Goal: Check status: Check status

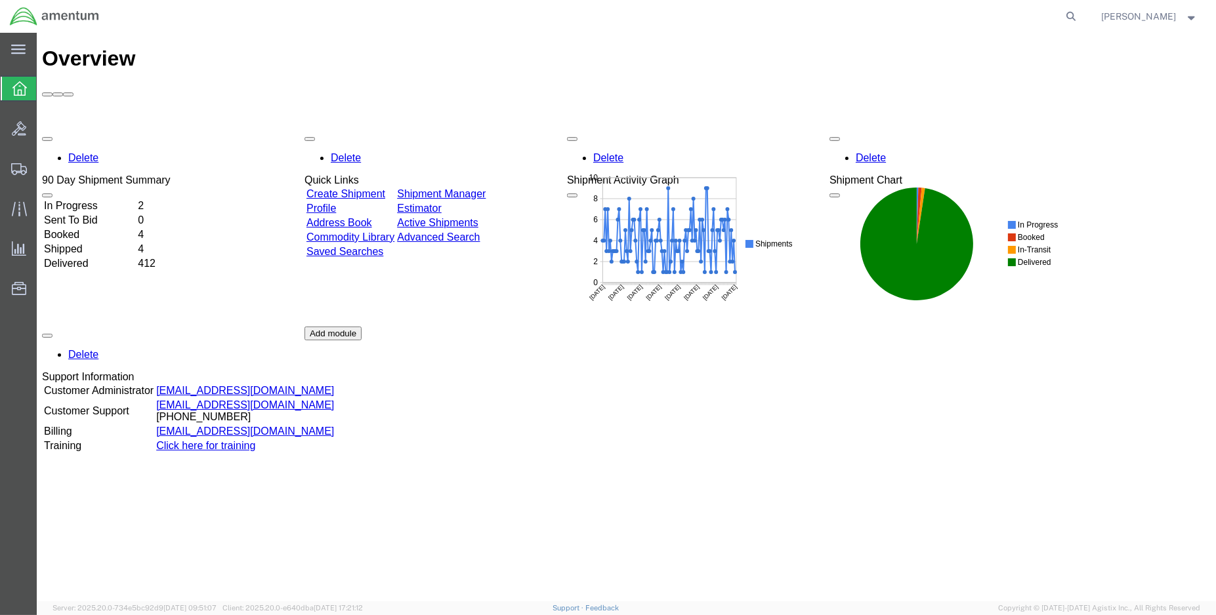
click at [75, 243] on td "Shipped" at bounding box center [89, 249] width 93 height 13
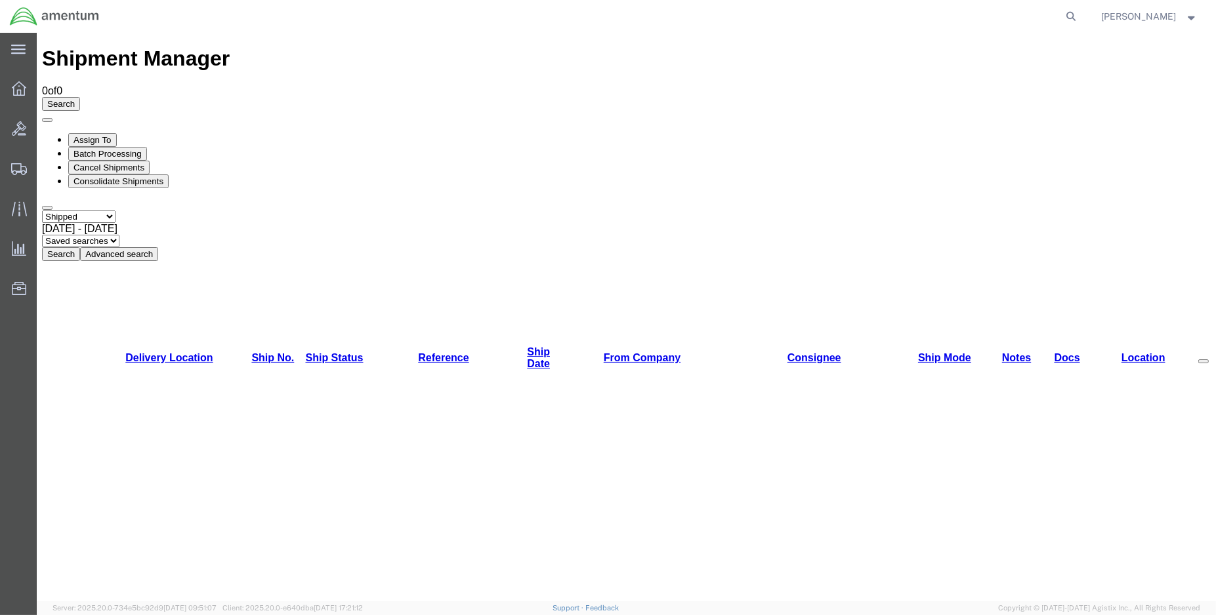
click at [80, 247] on button "Search" at bounding box center [61, 254] width 38 height 14
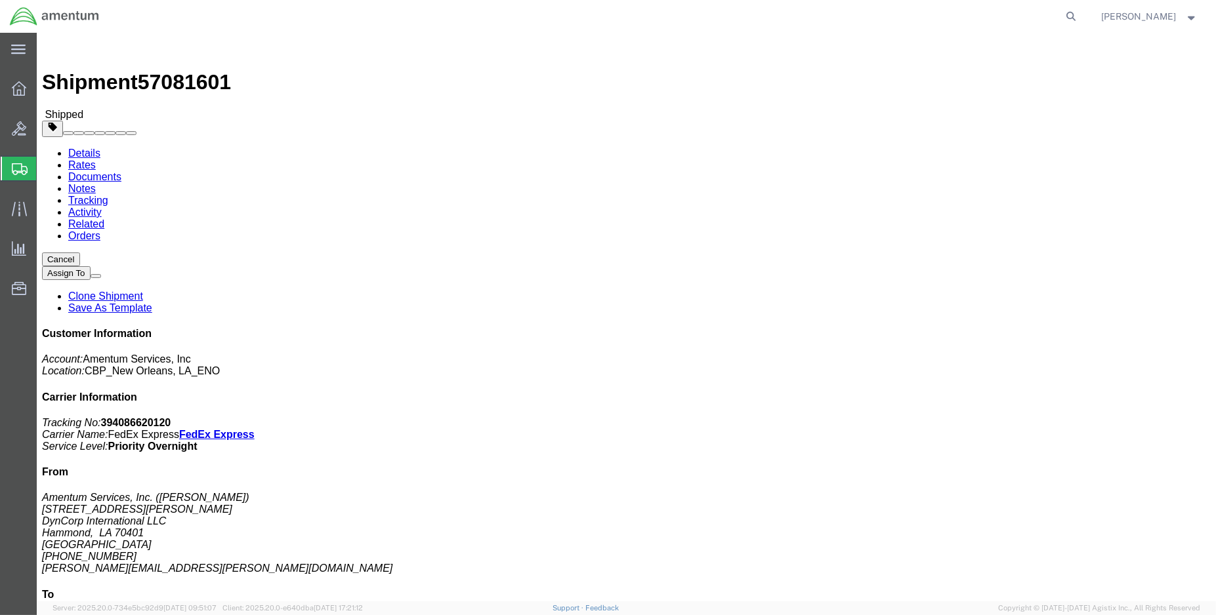
click link "Tracking"
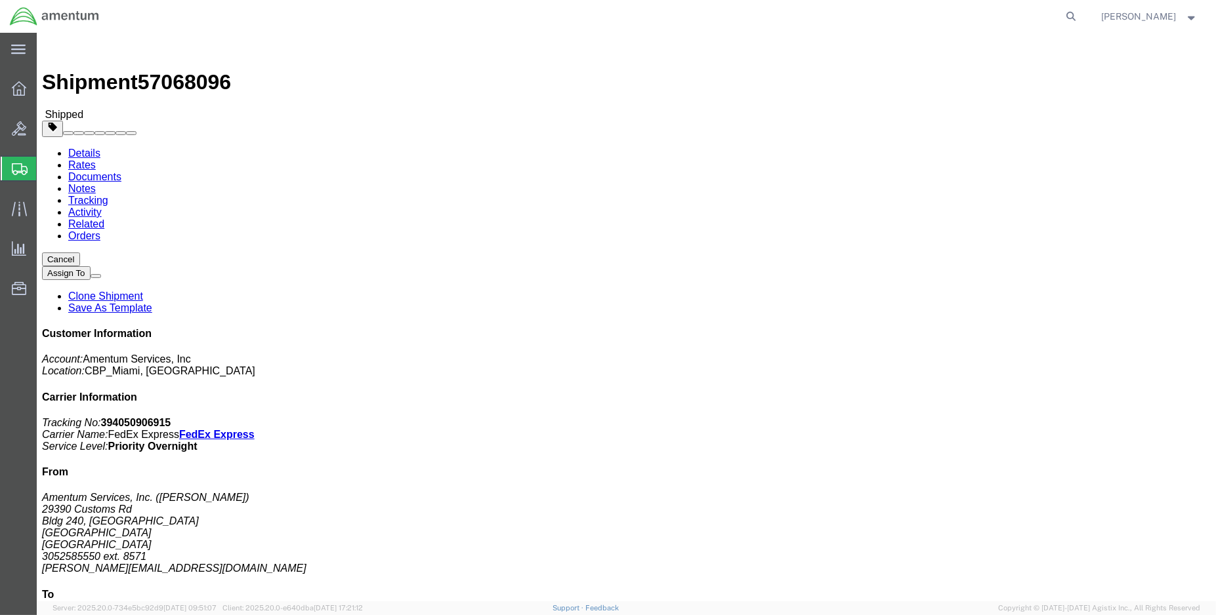
click link "Tracking"
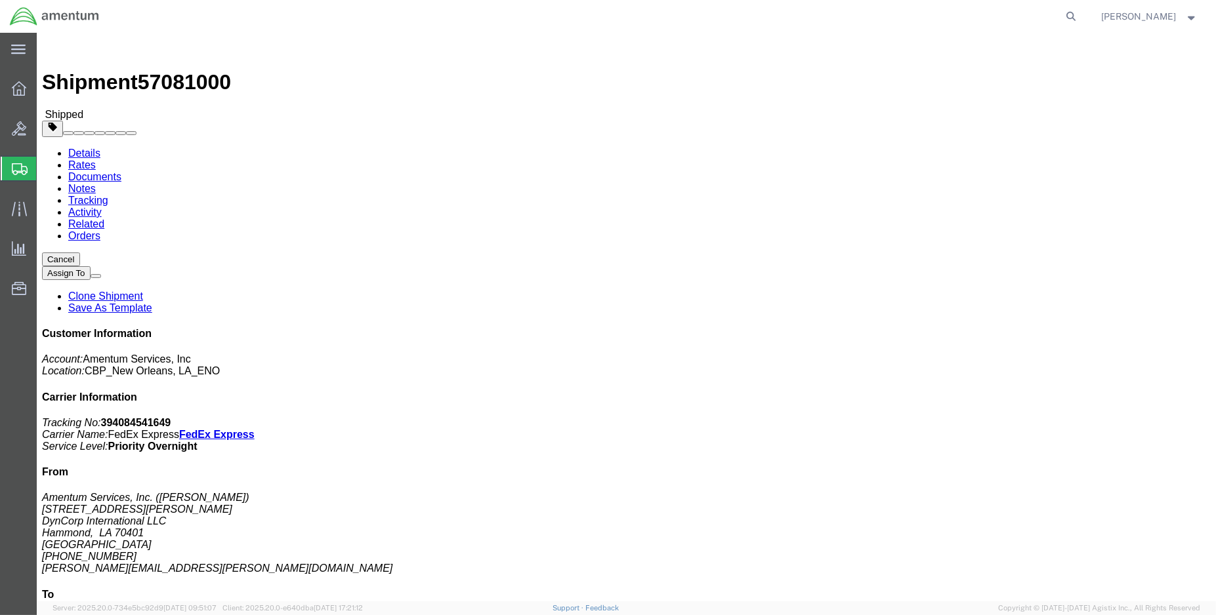
click at [25, 13] on img at bounding box center [54, 17] width 91 height 20
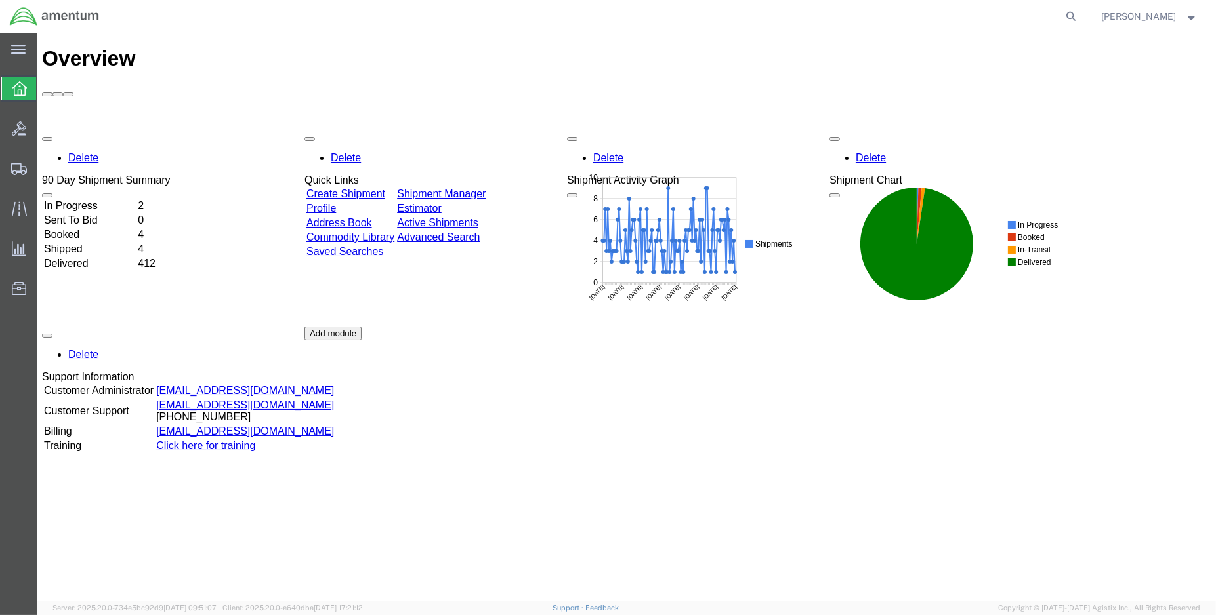
click at [87, 243] on td "Shipped" at bounding box center [89, 249] width 93 height 13
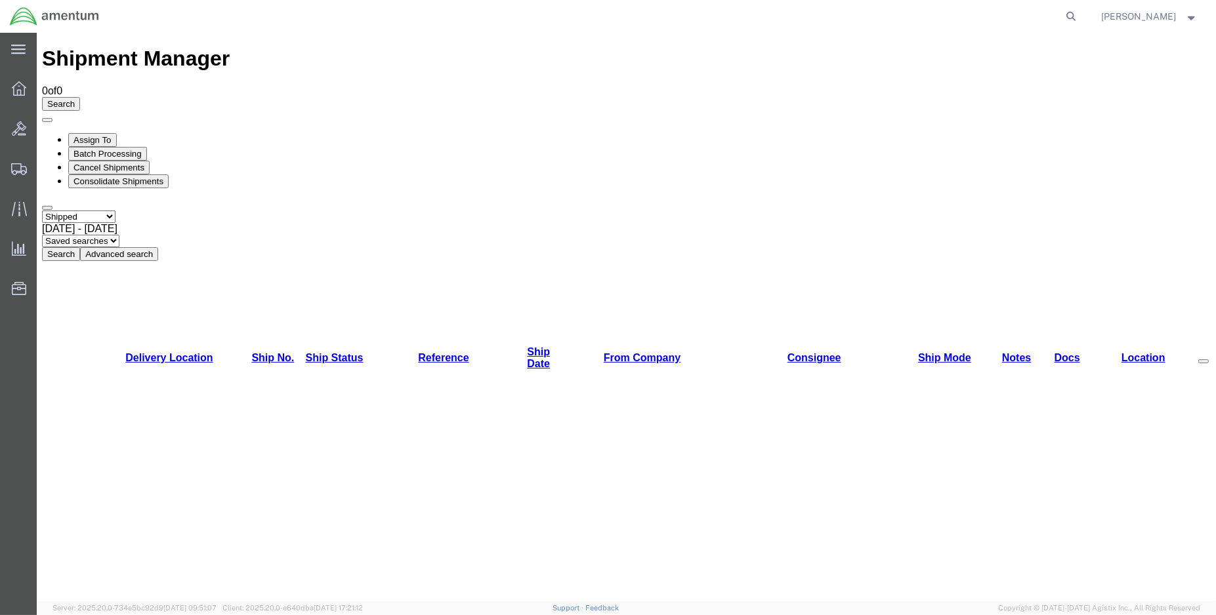
click at [80, 247] on button "Search" at bounding box center [61, 254] width 38 height 14
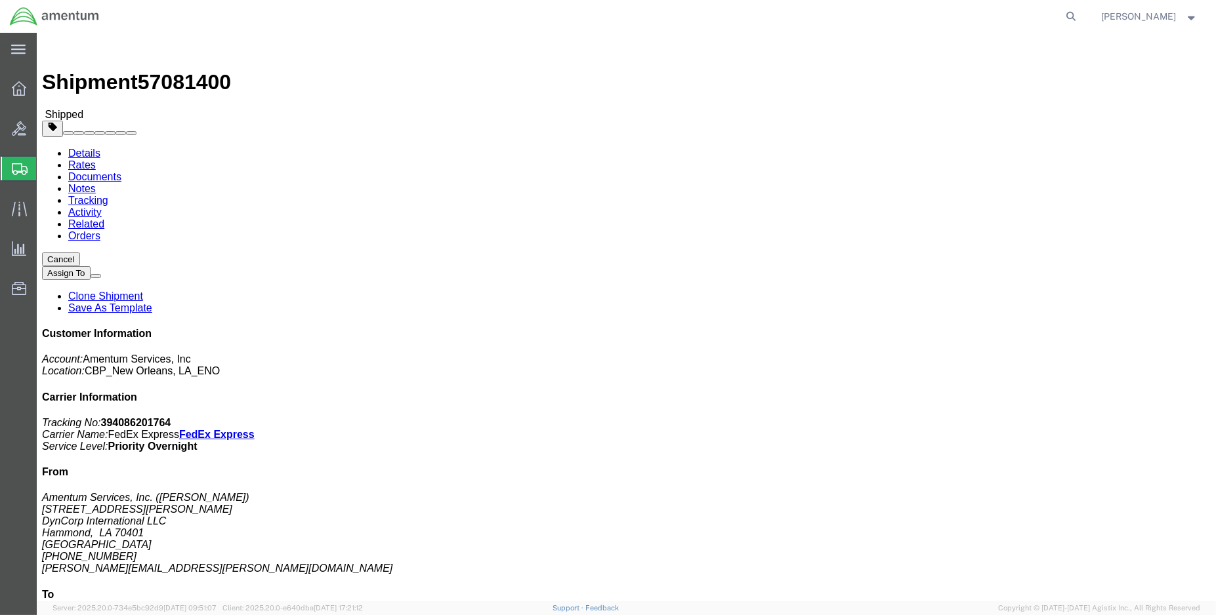
click link "Tracking"
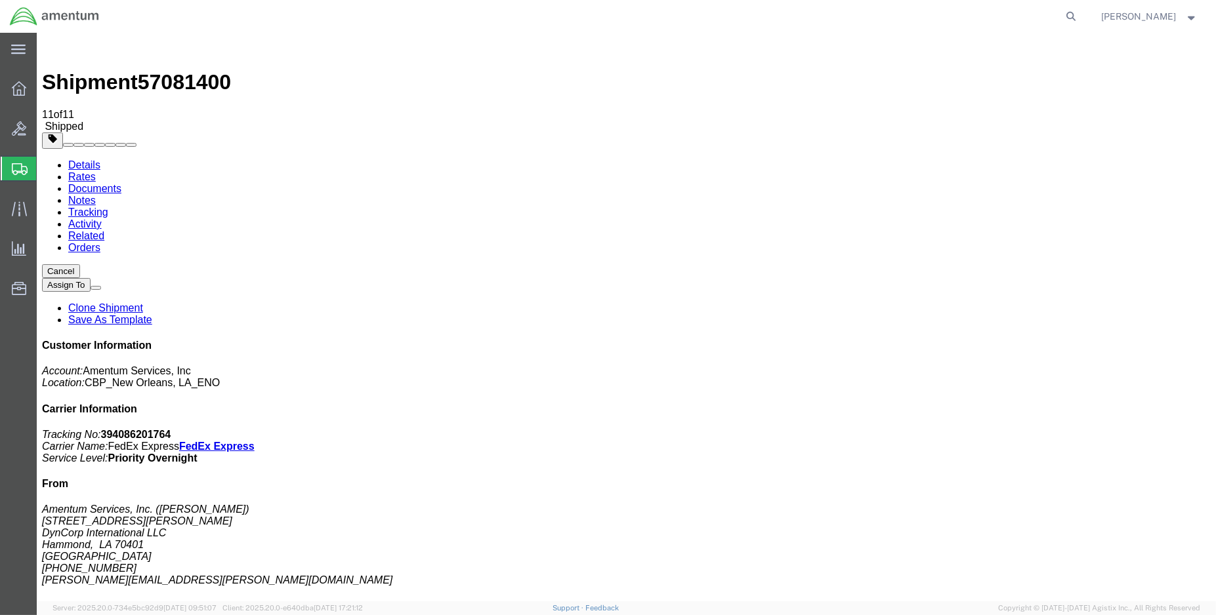
click at [17, 18] on img at bounding box center [54, 17] width 91 height 20
